Goal: Navigation & Orientation: Find specific page/section

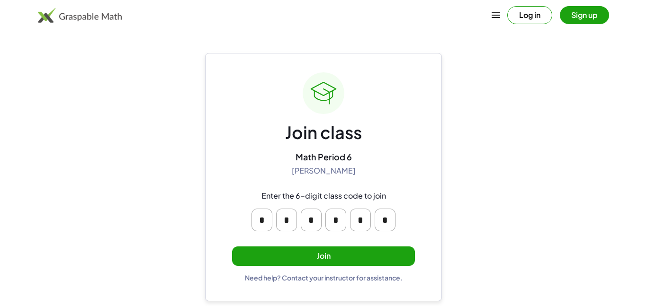
click at [339, 257] on button "Join" at bounding box center [323, 256] width 183 height 19
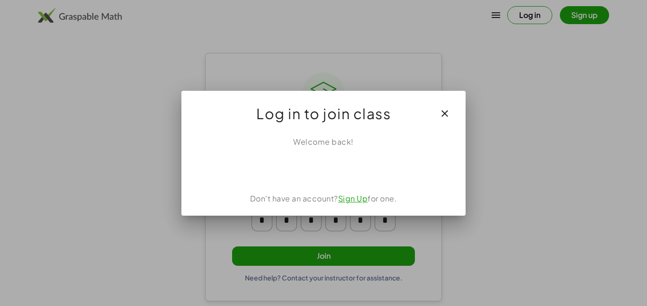
click at [448, 110] on icon "button" at bounding box center [444, 113] width 11 height 11
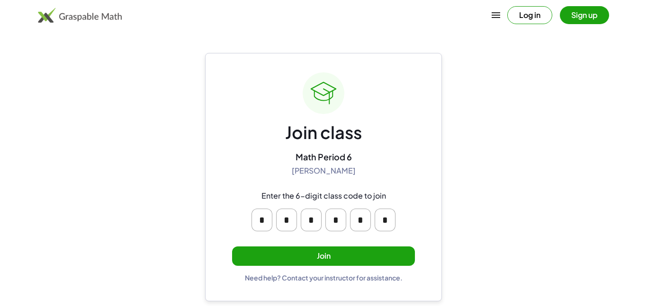
click at [265, 228] on input "*" at bounding box center [261, 220] width 21 height 23
click at [324, 257] on button "Join" at bounding box center [323, 256] width 183 height 19
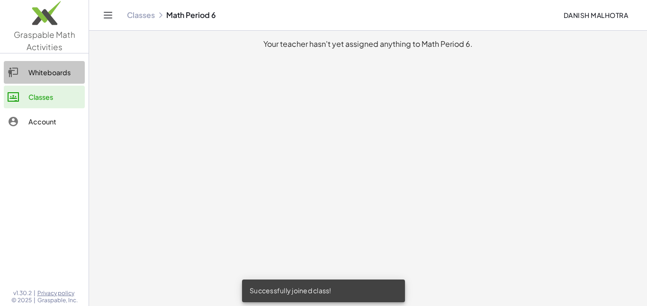
click at [60, 80] on link "Whiteboards" at bounding box center [44, 72] width 81 height 23
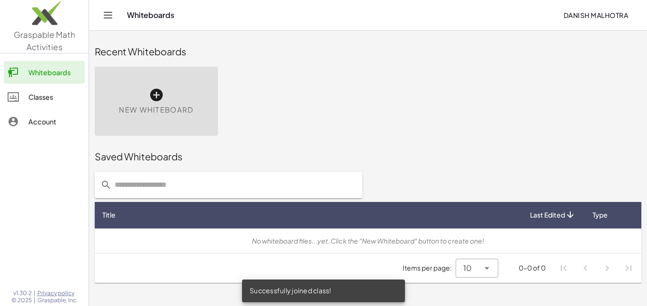
click at [50, 134] on div "Whiteboards Classes Account" at bounding box center [44, 97] width 89 height 81
click at [46, 125] on div "Account" at bounding box center [54, 121] width 53 height 11
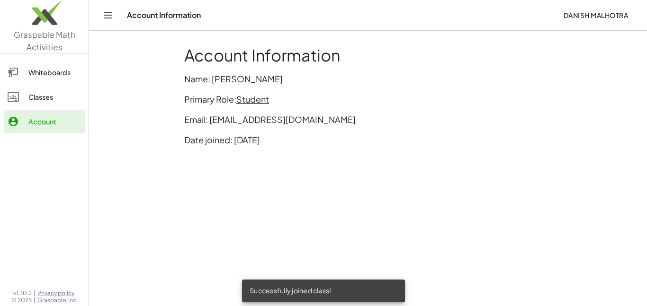
click at [44, 100] on div "Classes" at bounding box center [54, 96] width 53 height 11
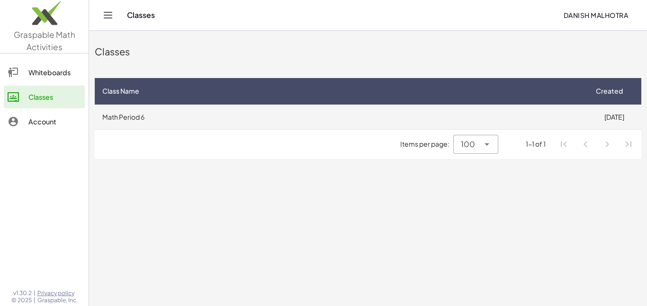
click at [122, 114] on td "Math Period 6" at bounding box center [341, 117] width 492 height 25
